Goal: Task Accomplishment & Management: Use online tool/utility

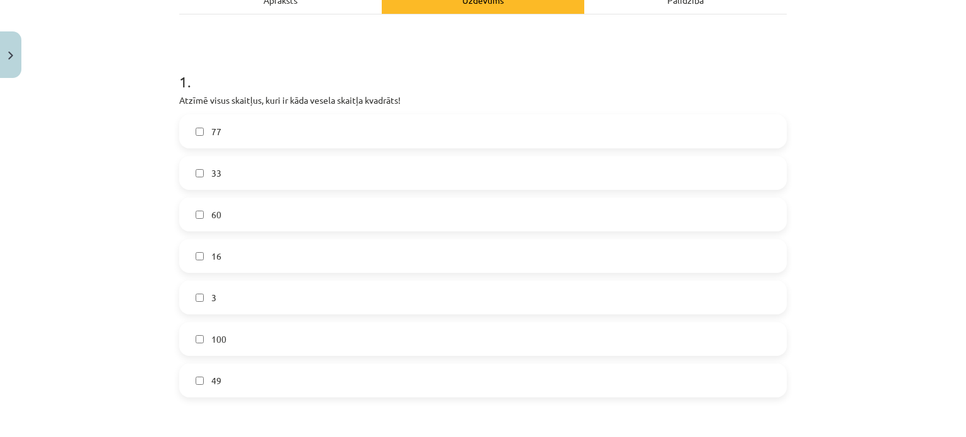
scroll to position [199, 0]
click at [221, 388] on label "49" at bounding box center [483, 380] width 605 height 31
click at [279, 223] on label "60" at bounding box center [483, 214] width 605 height 31
click at [257, 266] on label "16" at bounding box center [483, 256] width 605 height 31
click at [240, 216] on label "60" at bounding box center [483, 214] width 605 height 31
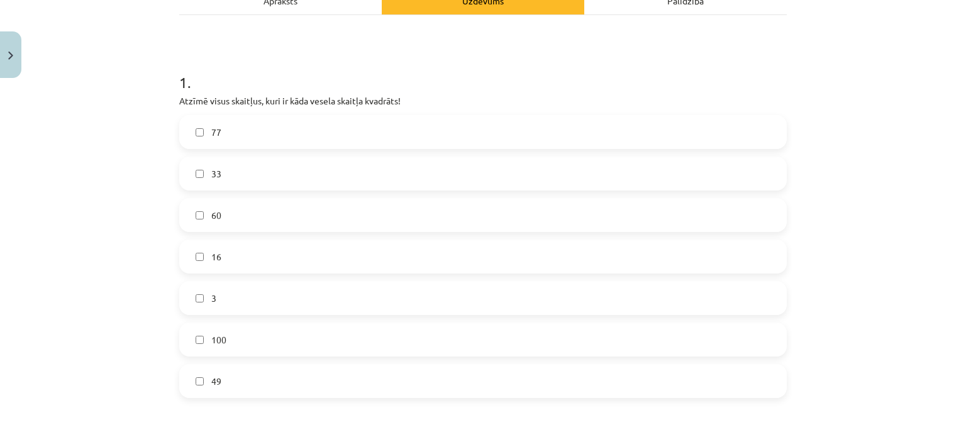
click at [225, 331] on label "100" at bounding box center [483, 339] width 605 height 31
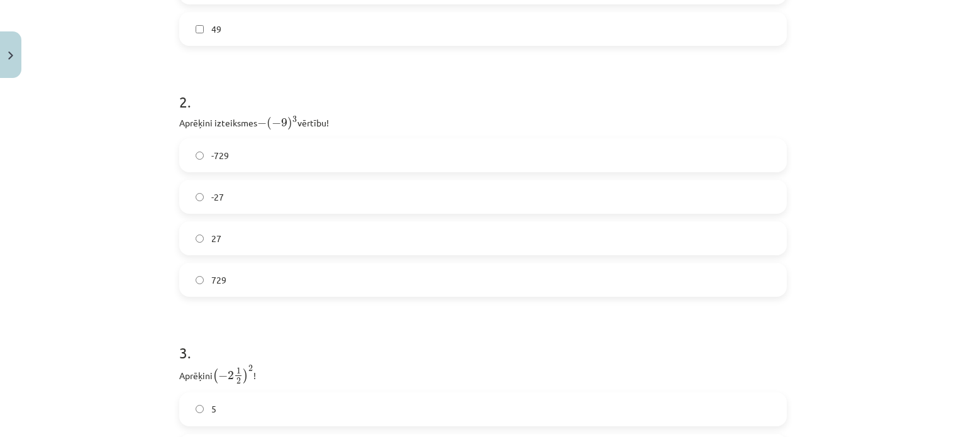
scroll to position [552, 0]
click at [251, 284] on label "729" at bounding box center [483, 279] width 605 height 31
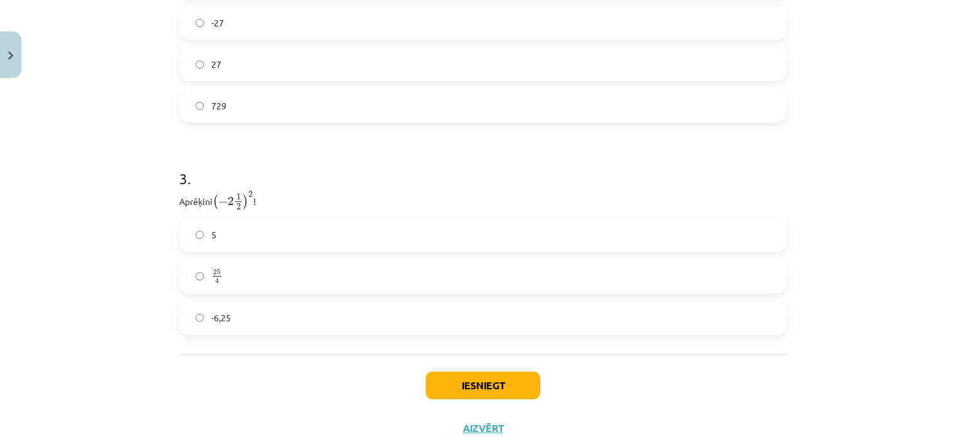
scroll to position [767, 0]
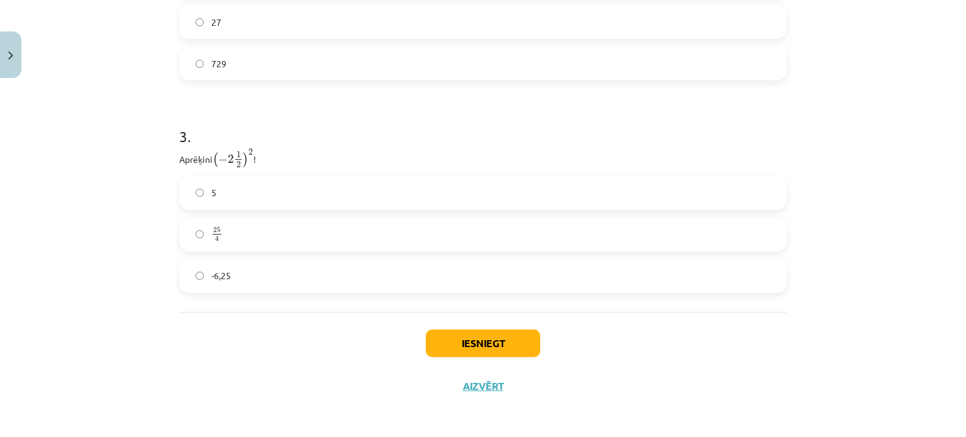
click at [251, 284] on label "-6,25" at bounding box center [483, 275] width 605 height 31
click at [479, 331] on button "Iesniegt" at bounding box center [483, 344] width 114 height 28
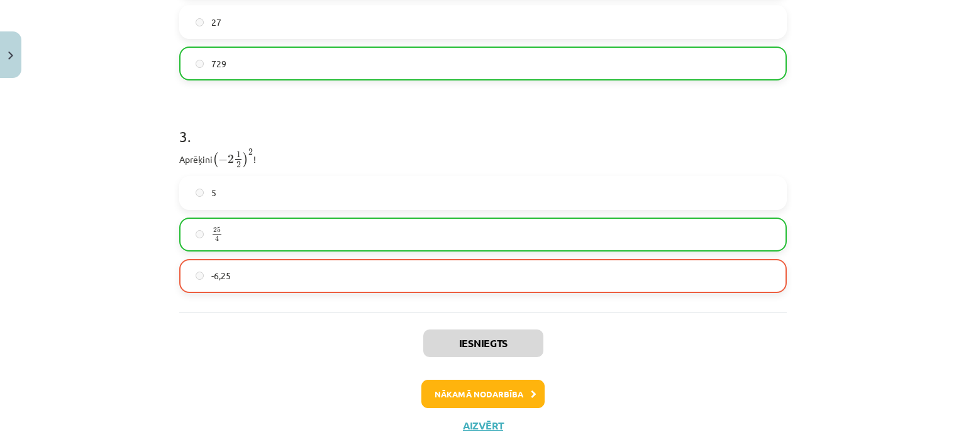
click at [521, 247] on label "25 4 25 4" at bounding box center [483, 234] width 605 height 31
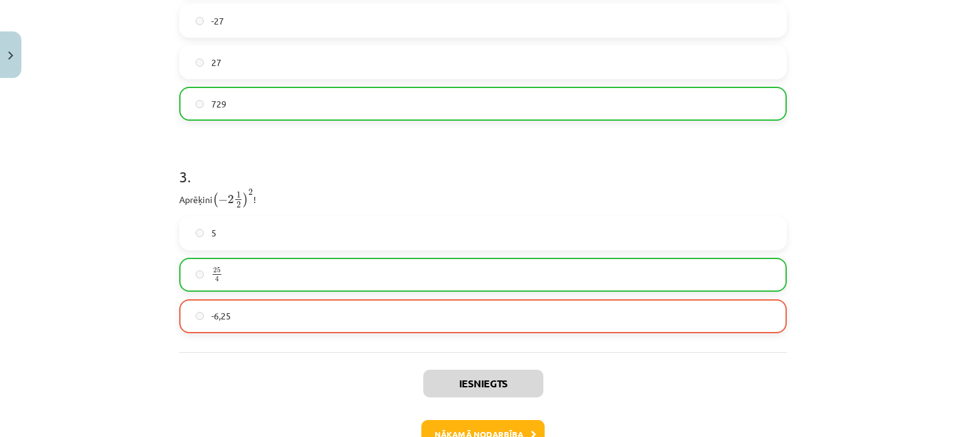
scroll to position [727, 0]
click at [503, 433] on button "Nākamā nodarbība" at bounding box center [482, 434] width 123 height 29
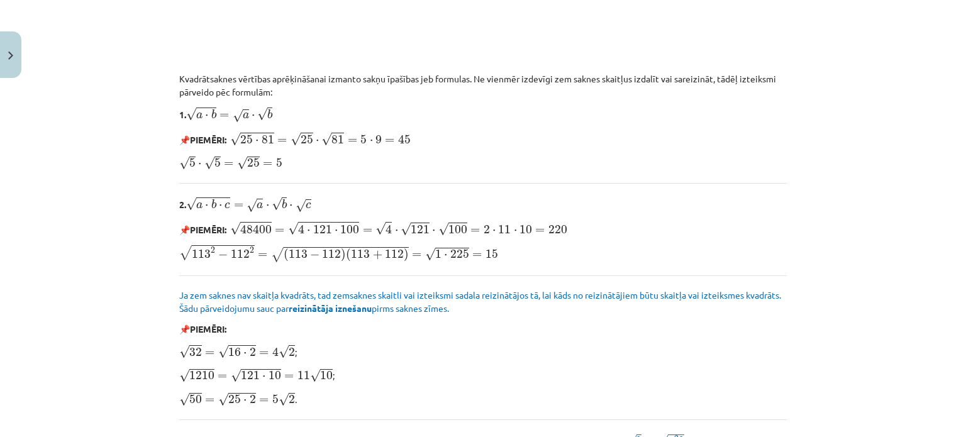
scroll to position [1531, 0]
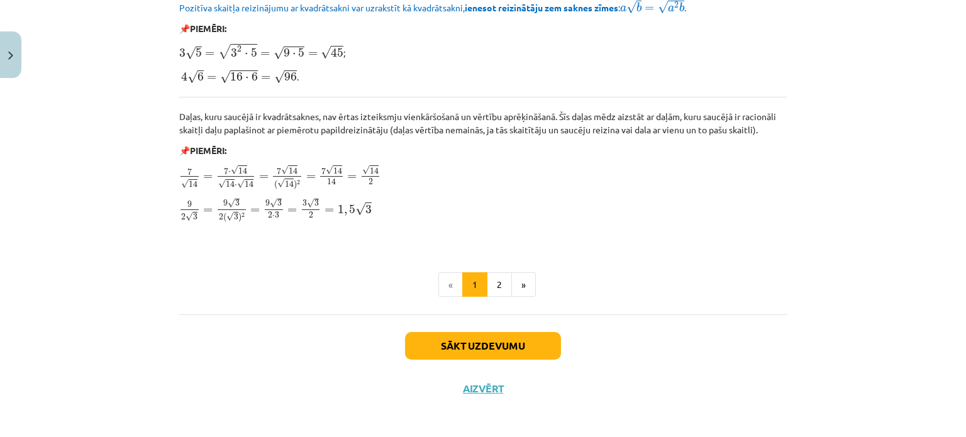
click at [447, 284] on li "«" at bounding box center [450, 284] width 25 height 25
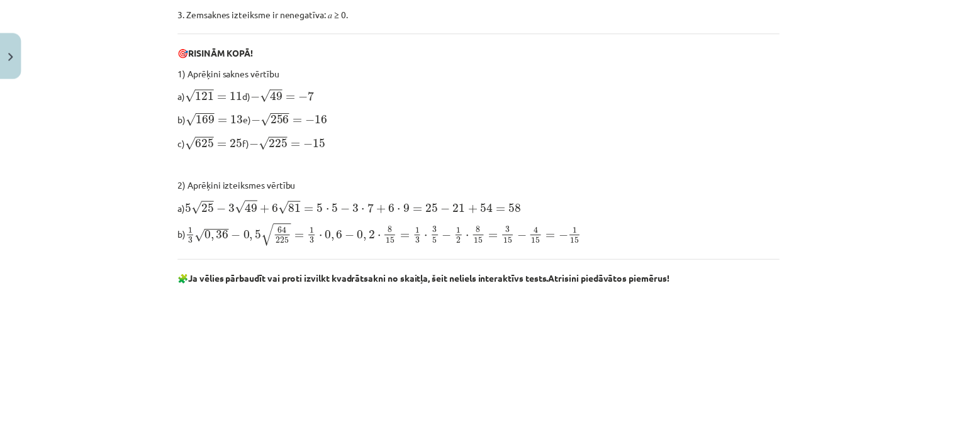
scroll to position [525, 0]
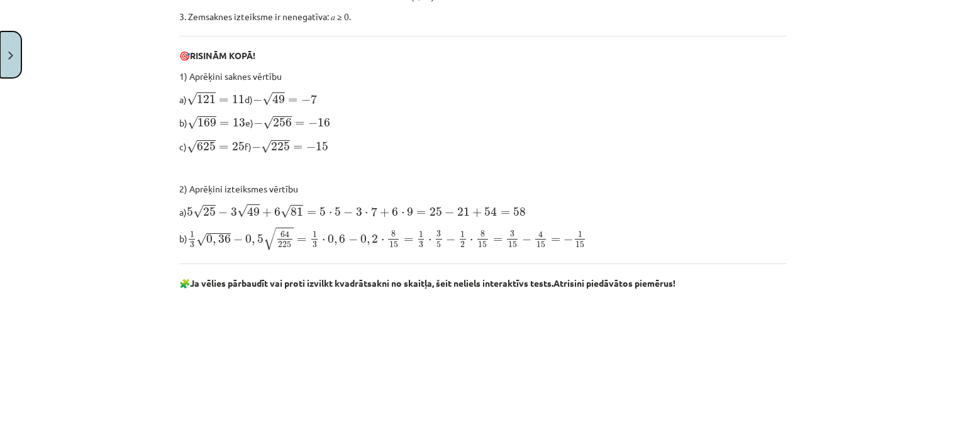
click at [15, 47] on button "Close" at bounding box center [10, 54] width 21 height 47
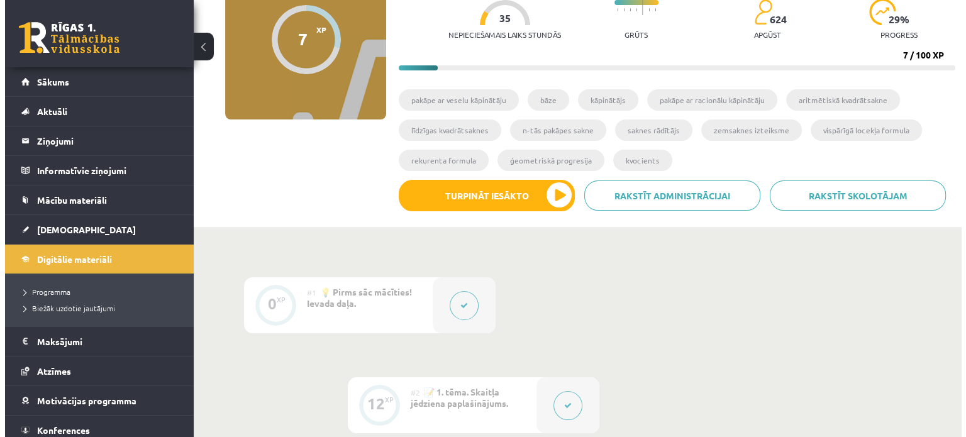
scroll to position [118, 0]
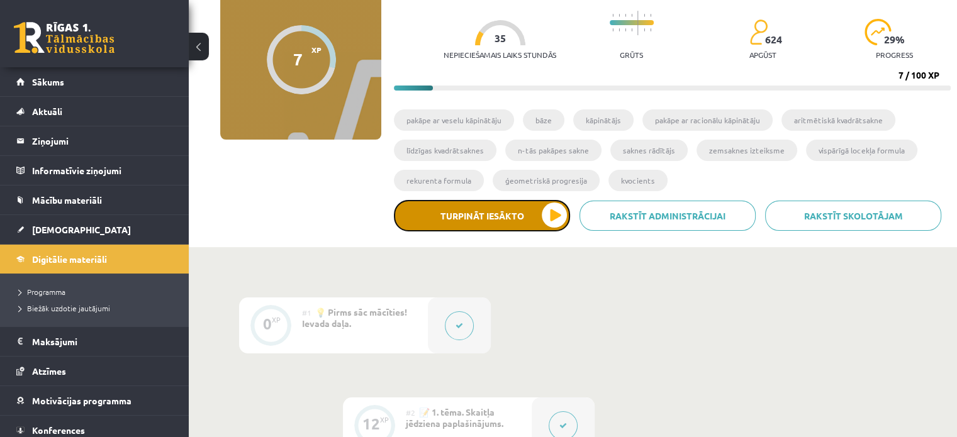
click at [506, 219] on button "Turpināt iesākto" at bounding box center [482, 215] width 176 height 31
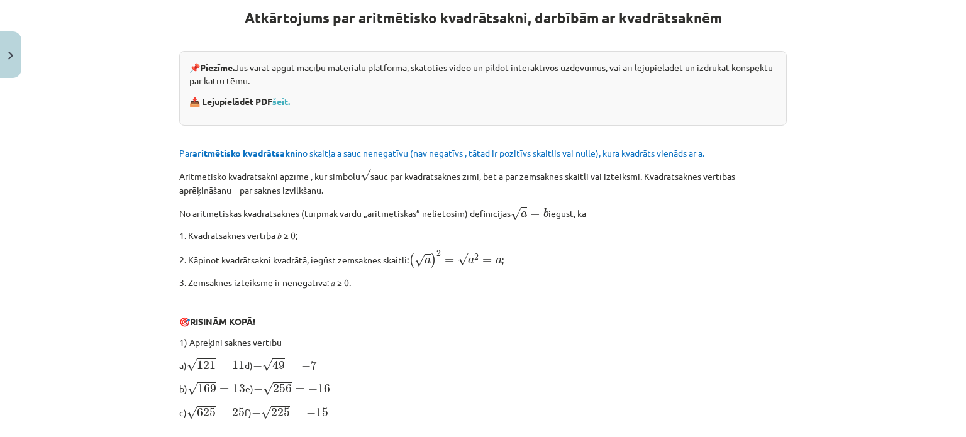
scroll to position [257, 0]
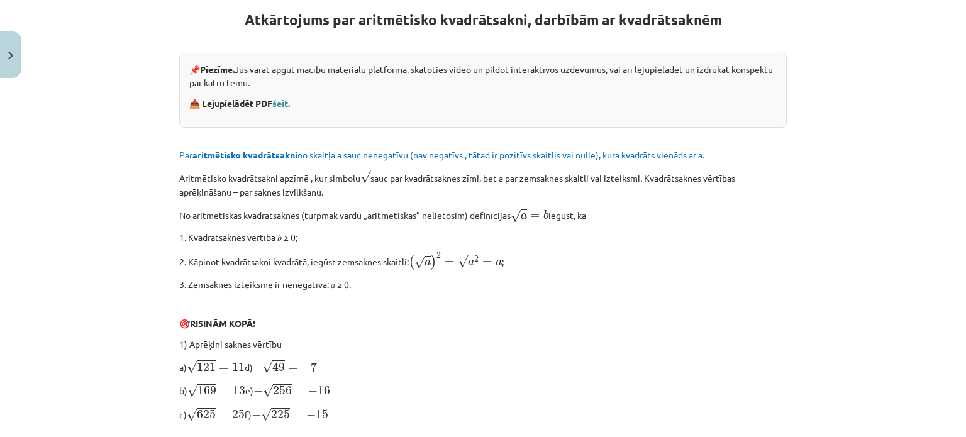
click at [285, 101] on link "šeit." at bounding box center [281, 102] width 18 height 11
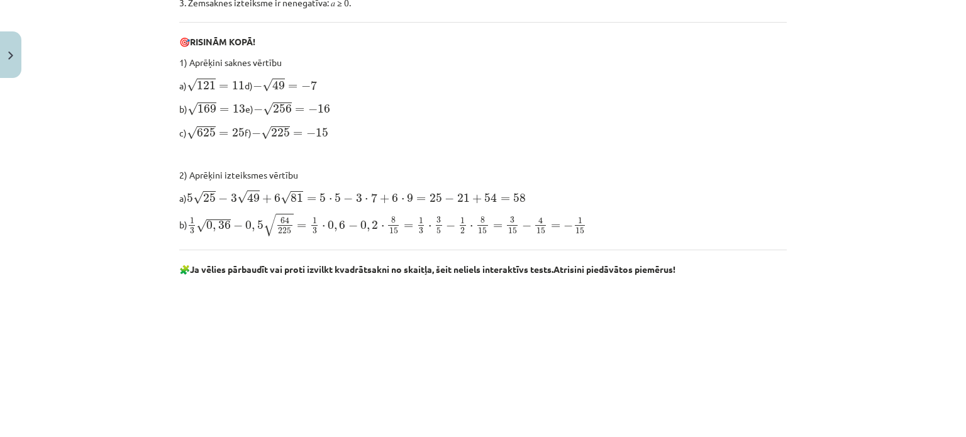
scroll to position [538, 0]
